Goal: Obtain resource: Download file/media

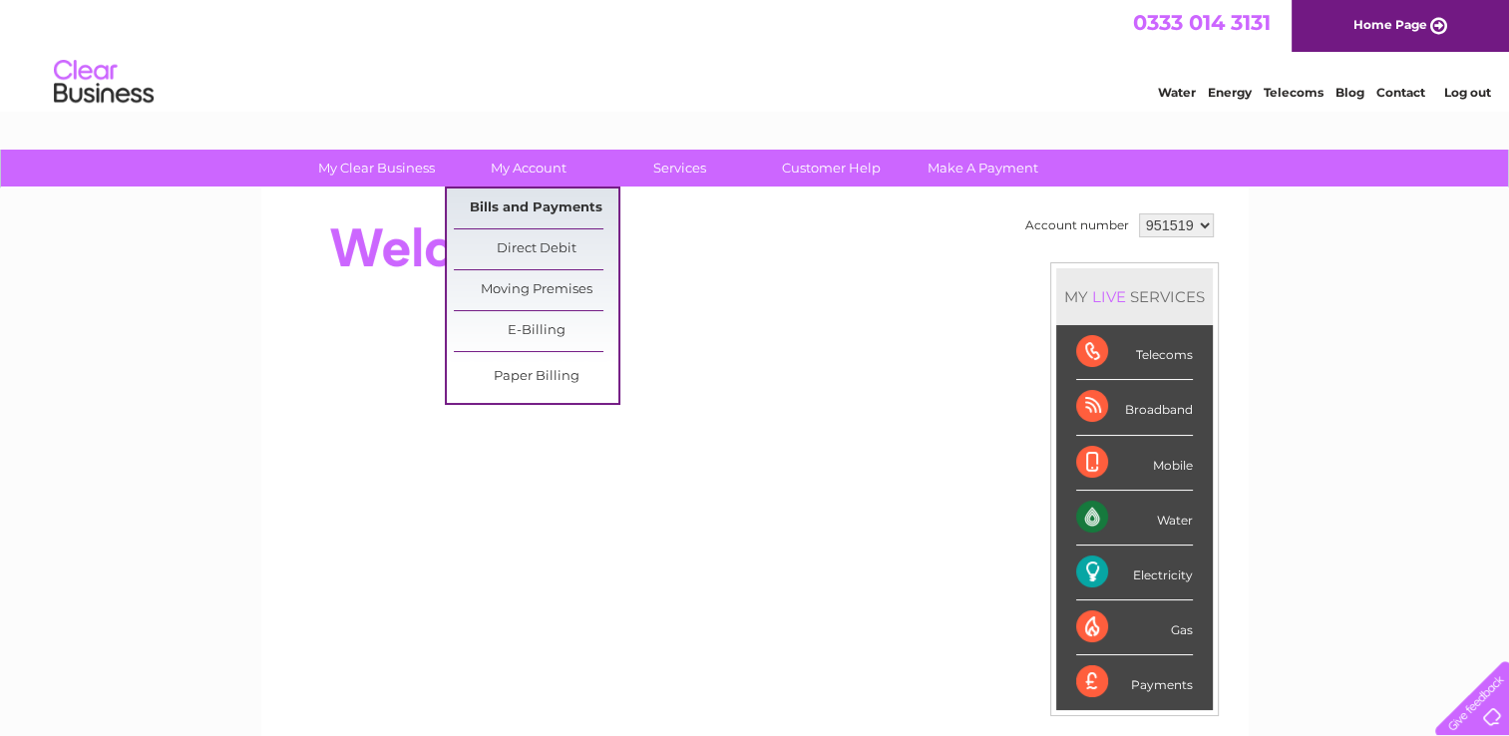
click at [539, 211] on link "Bills and Payments" at bounding box center [536, 208] width 165 height 40
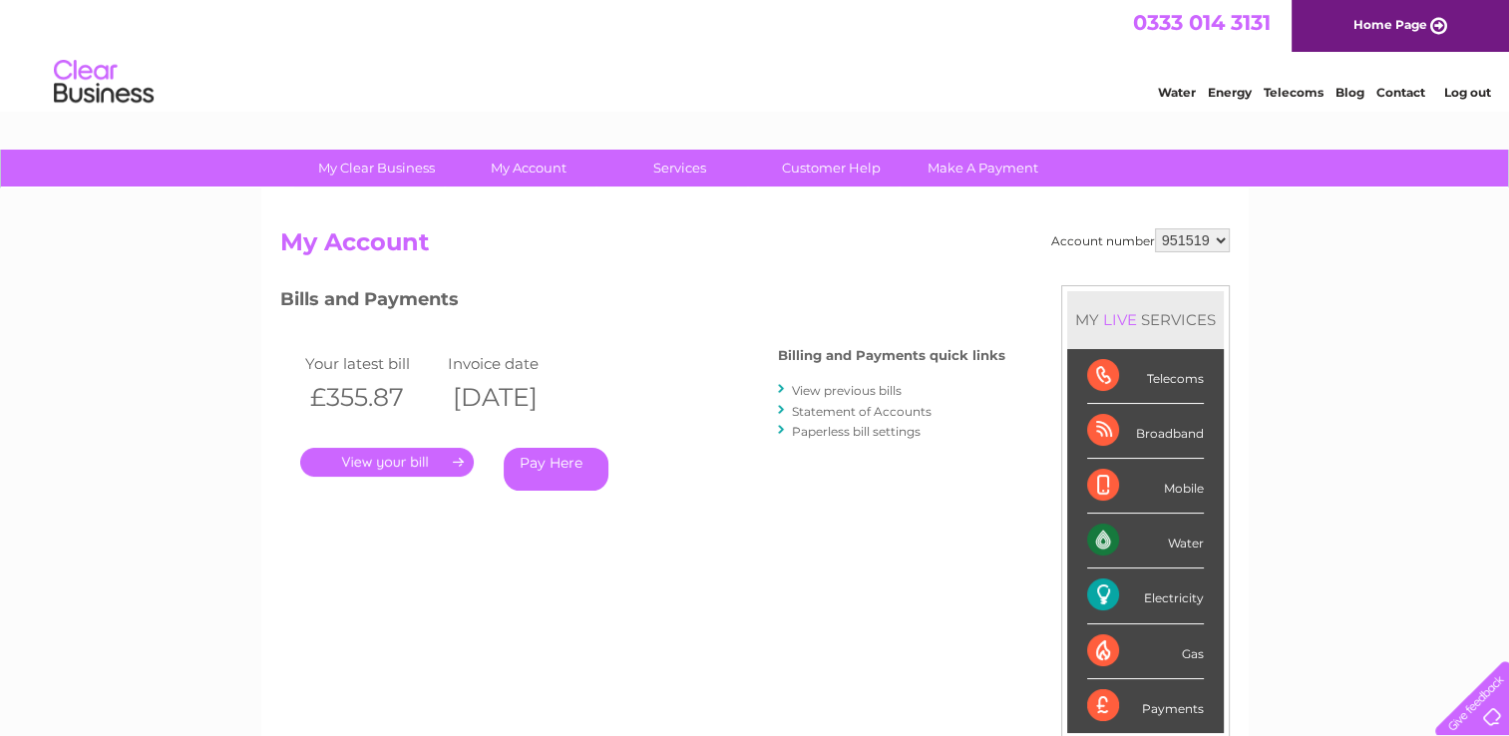
click at [395, 469] on link "." at bounding box center [387, 462] width 174 height 29
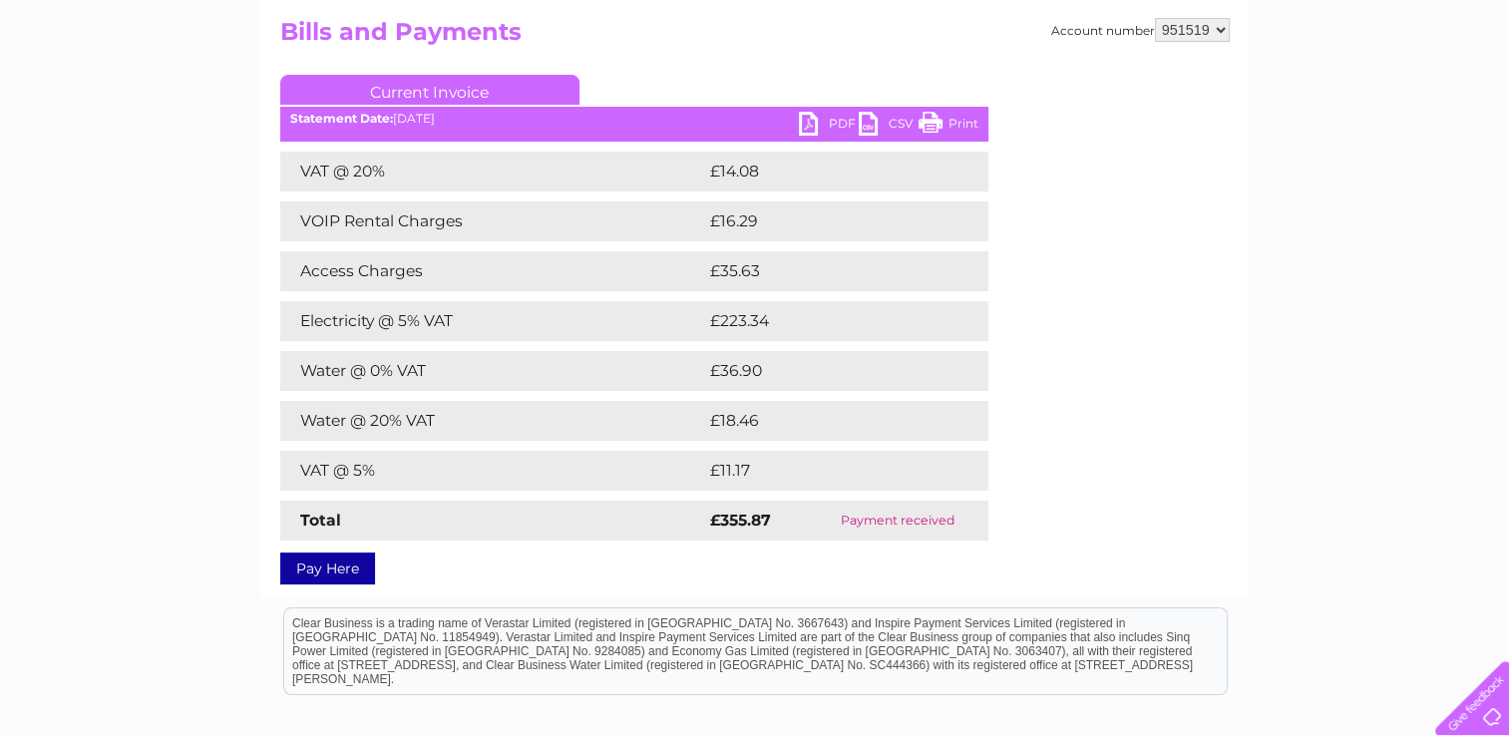
scroll to position [212, 0]
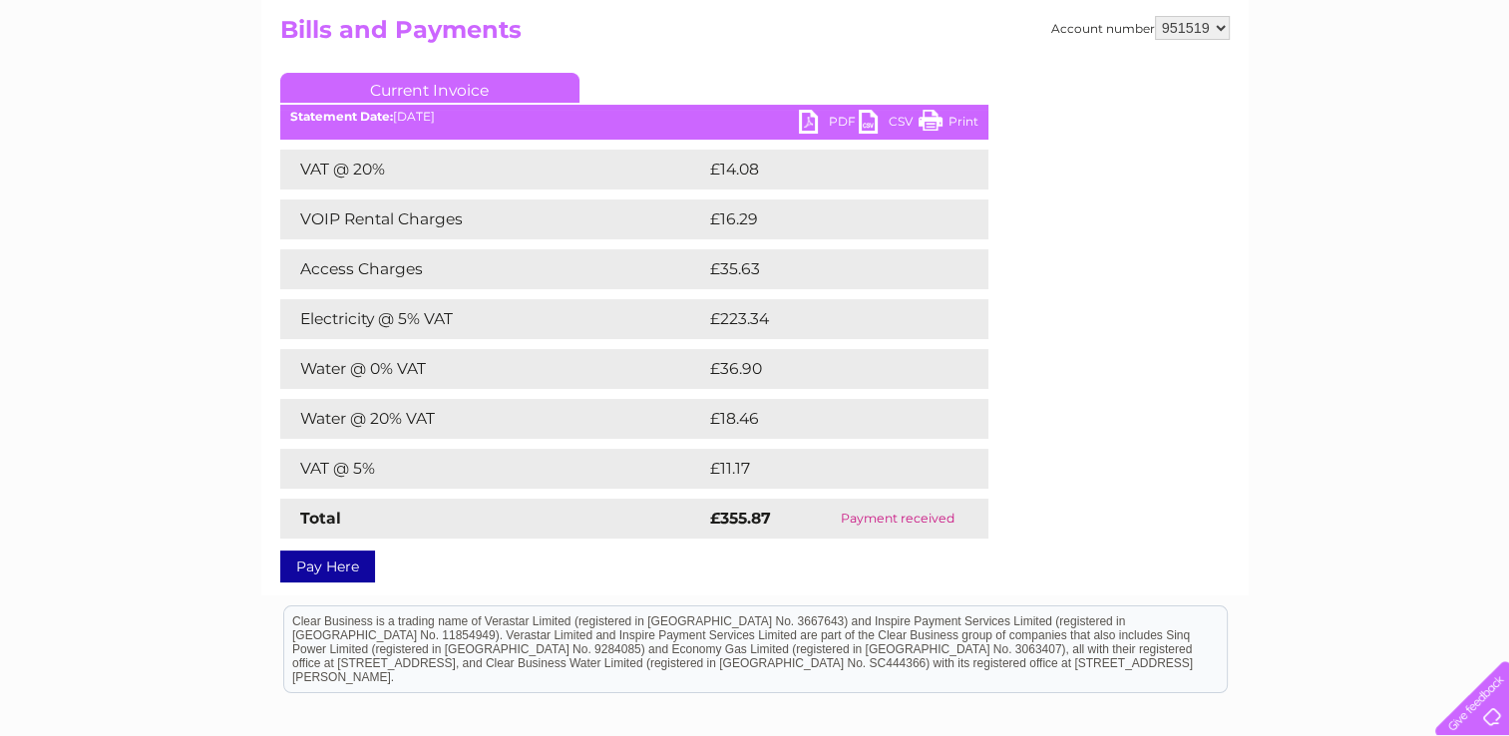
click at [812, 120] on link "PDF" at bounding box center [829, 124] width 60 height 29
click at [814, 123] on link "PDF" at bounding box center [829, 124] width 60 height 29
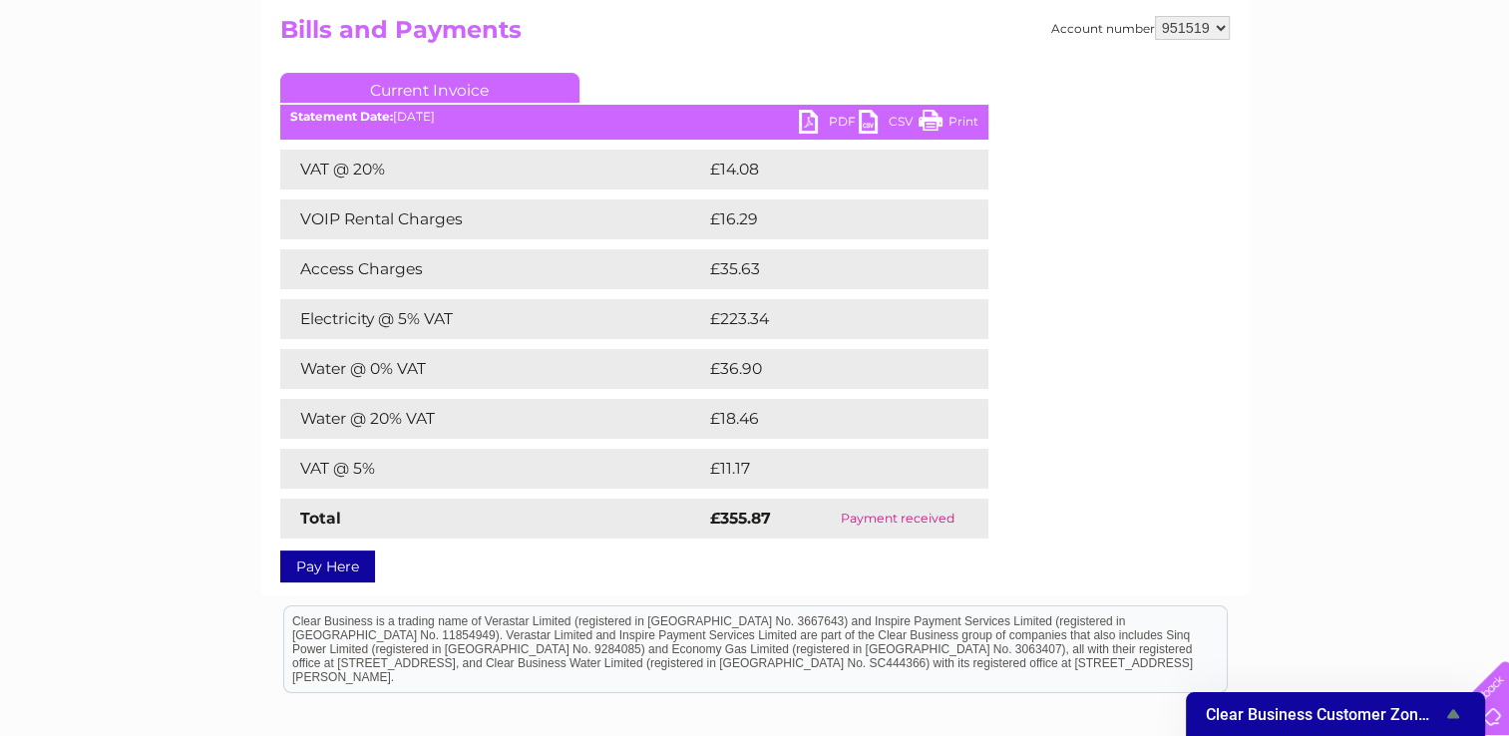
click at [811, 120] on link "PDF" at bounding box center [829, 124] width 60 height 29
